Goal: Navigation & Orientation: Find specific page/section

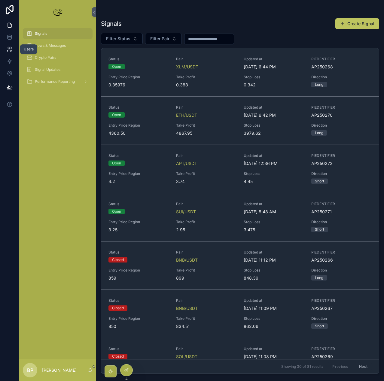
click at [8, 50] on icon at bounding box center [10, 49] width 6 height 6
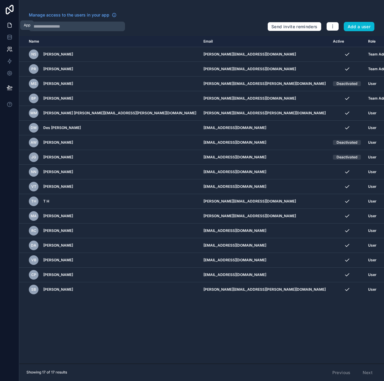
click at [10, 26] on icon at bounding box center [10, 25] width 6 height 6
